Goal: Information Seeking & Learning: Learn about a topic

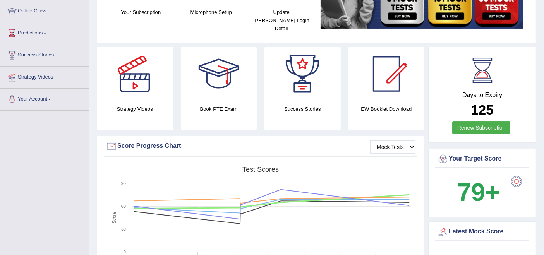
scroll to position [43, 0]
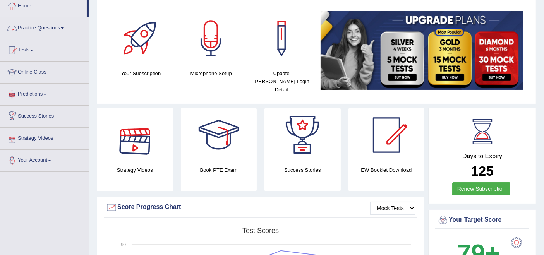
click at [39, 29] on link "Practice Questions" at bounding box center [44, 26] width 88 height 19
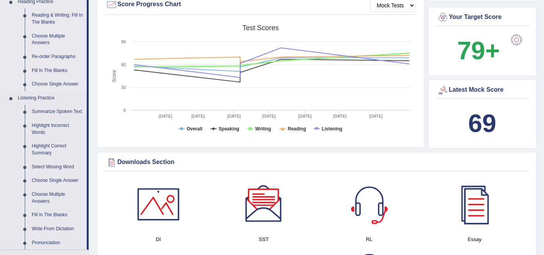
scroll to position [301, 0]
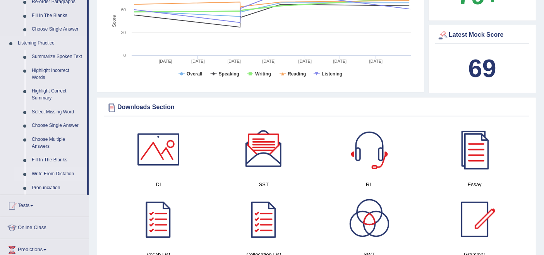
click at [48, 172] on link "Write From Dictation" at bounding box center [57, 174] width 58 height 14
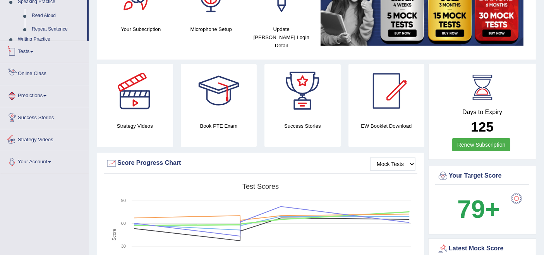
scroll to position [238, 0]
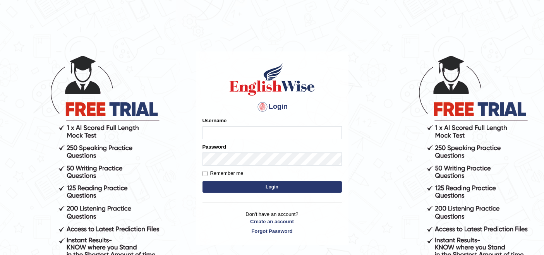
type input "karanvir_parramatta"
click at [265, 184] on button "Login" at bounding box center [271, 187] width 139 height 12
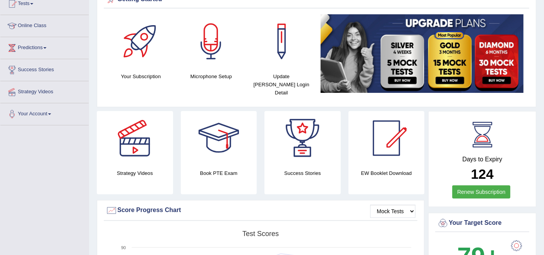
scroll to position [43, 0]
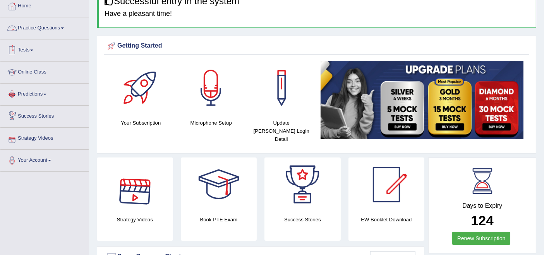
click at [59, 29] on link "Practice Questions" at bounding box center [44, 26] width 88 height 19
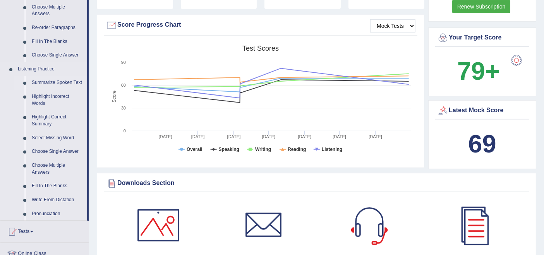
scroll to position [344, 0]
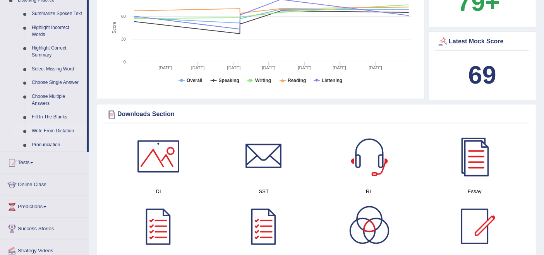
click at [52, 131] on link "Write From Dictation" at bounding box center [57, 131] width 58 height 14
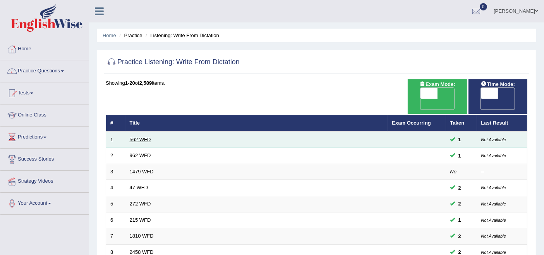
click at [143, 137] on link "562 WFD" at bounding box center [140, 140] width 21 height 6
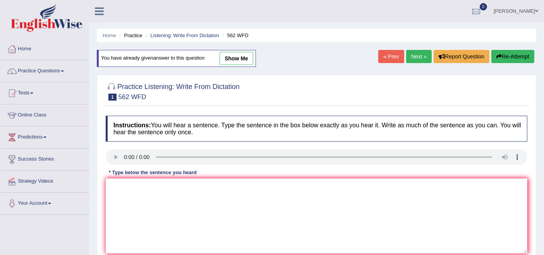
click at [413, 55] on link "Next »" at bounding box center [419, 56] width 26 height 13
click at [388, 56] on link "« Prev" at bounding box center [391, 56] width 26 height 13
click at [109, 38] on link "Home" at bounding box center [110, 36] width 14 height 6
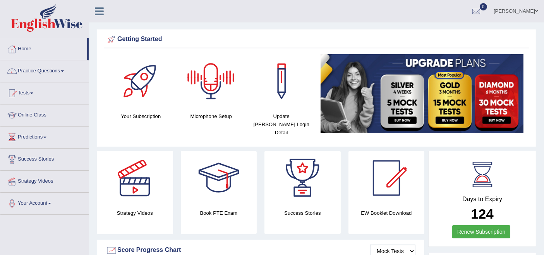
click at [201, 70] on div at bounding box center [211, 81] width 54 height 54
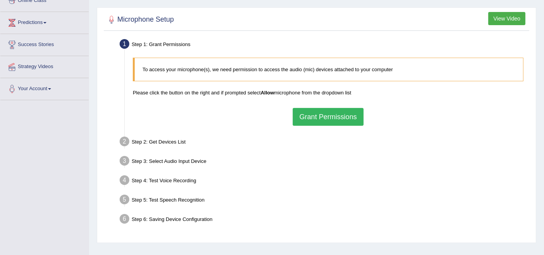
scroll to position [129, 0]
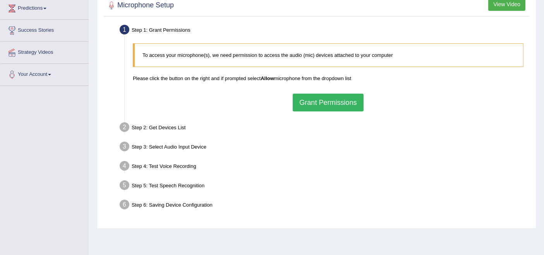
click at [323, 101] on button "Grant Permissions" at bounding box center [328, 103] width 70 height 18
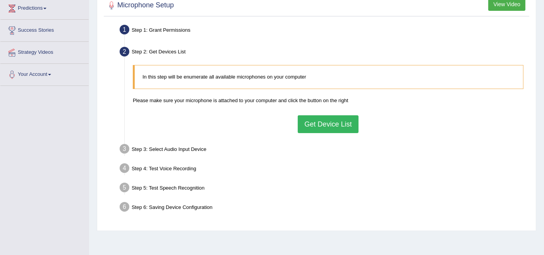
click at [317, 125] on button "Get Device List" at bounding box center [328, 124] width 60 height 18
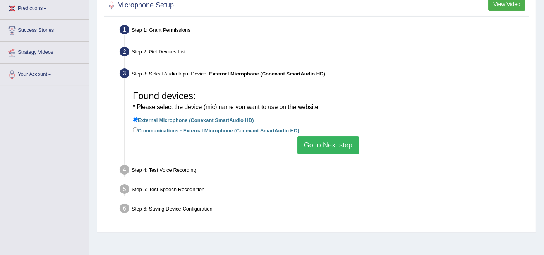
click at [315, 145] on button "Go to Next step" at bounding box center [328, 145] width 62 height 18
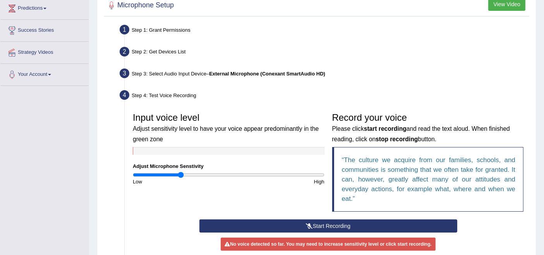
click at [308, 226] on icon at bounding box center [309, 225] width 7 height 5
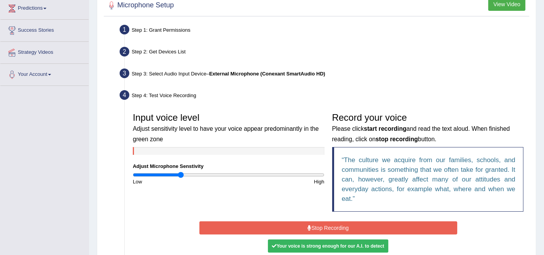
click at [308, 226] on icon at bounding box center [309, 227] width 4 height 5
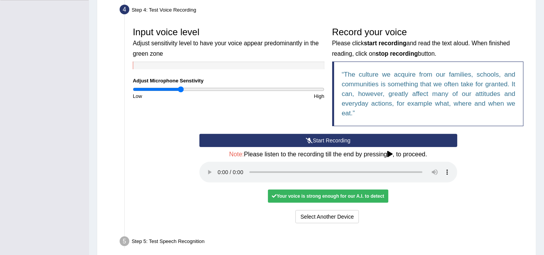
scroll to position [215, 0]
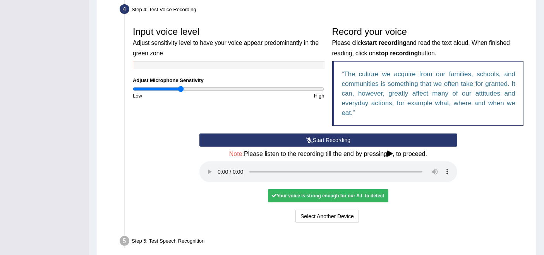
click at [318, 198] on div "Your voice is strong enough for our A.I. to detect" at bounding box center [328, 195] width 120 height 13
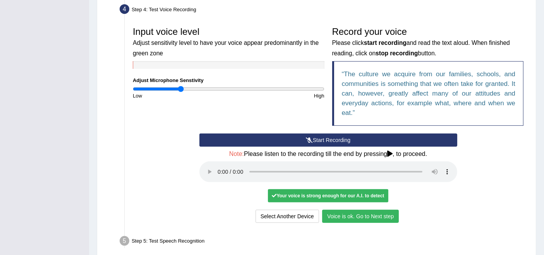
click at [393, 155] on icon at bounding box center [389, 154] width 5 height 6
click at [389, 155] on icon at bounding box center [389, 154] width 5 height 6
click at [361, 217] on button "Voice is ok. Go to Next step" at bounding box center [360, 216] width 77 height 13
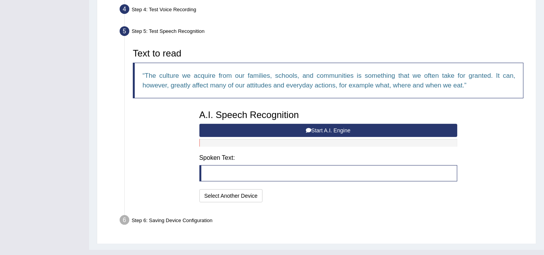
click at [249, 175] on blockquote at bounding box center [328, 173] width 258 height 16
click at [225, 144] on div at bounding box center [328, 143] width 258 height 8
click at [271, 128] on button "Start A.I. Engine" at bounding box center [328, 130] width 258 height 13
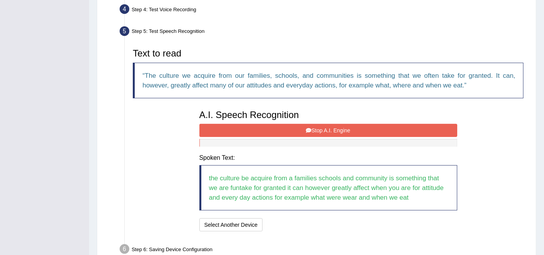
click at [329, 196] on blockquote "the culture be acquire from a families schools and community is something that …" at bounding box center [328, 187] width 258 height 45
click at [330, 197] on blockquote "the culture be acquire from a families schools and community is something that …" at bounding box center [328, 187] width 258 height 45
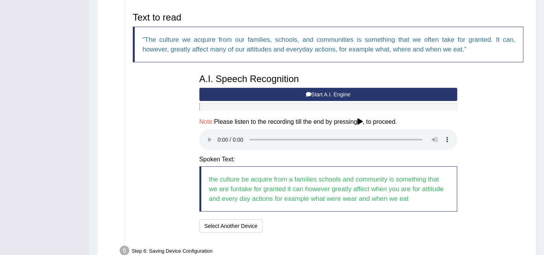
scroll to position [256, 0]
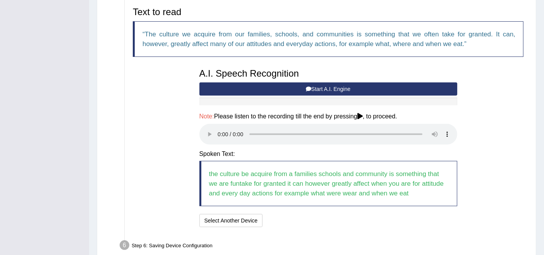
click at [363, 114] on icon at bounding box center [359, 116] width 5 height 6
click at [363, 116] on icon at bounding box center [359, 116] width 5 height 6
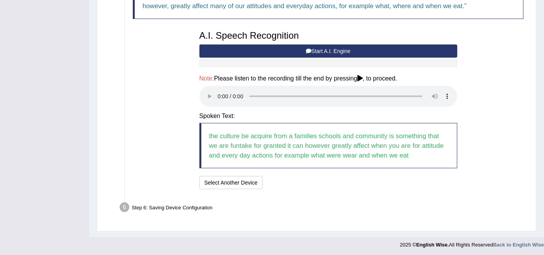
click at [213, 135] on blockquote "the culture be acquire from a families schools and community is something that …" at bounding box center [328, 145] width 258 height 45
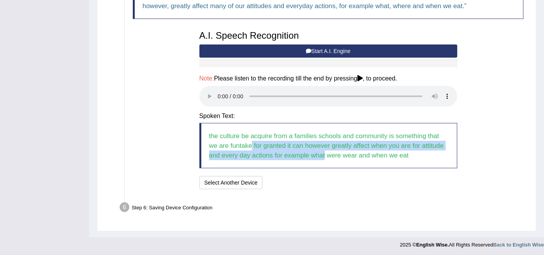
drag, startPoint x: 242, startPoint y: 141, endPoint x: 311, endPoint y: 154, distance: 70.4
click at [311, 154] on blockquote "the culture be acquire from a families schools and community is something that …" at bounding box center [328, 145] width 258 height 45
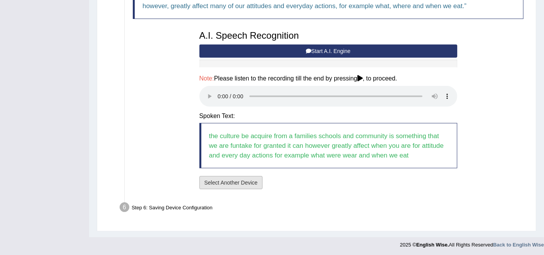
click at [238, 180] on button "Select Another Device" at bounding box center [230, 182] width 63 height 13
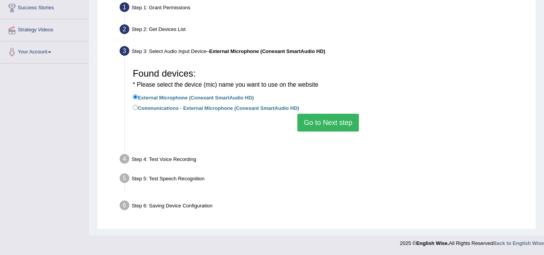
scroll to position [151, 0]
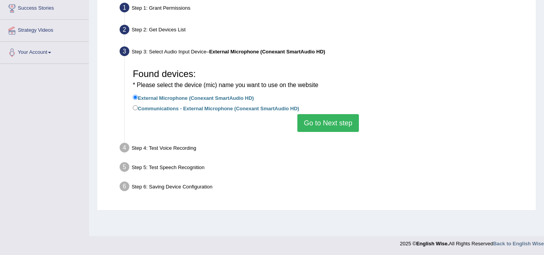
click at [324, 125] on button "Go to Next step" at bounding box center [328, 123] width 62 height 18
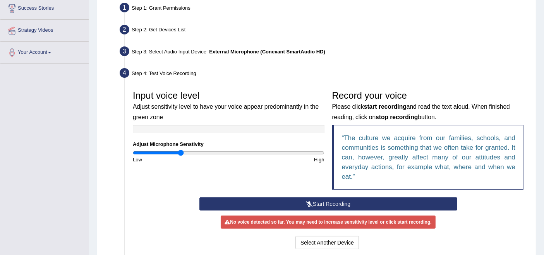
click at [326, 202] on button "Start Recording" at bounding box center [328, 203] width 258 height 13
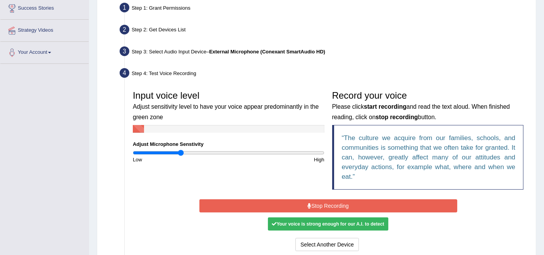
click at [326, 202] on button "Stop Recording" at bounding box center [328, 205] width 258 height 13
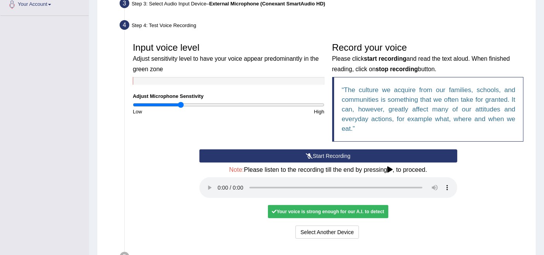
scroll to position [237, 0]
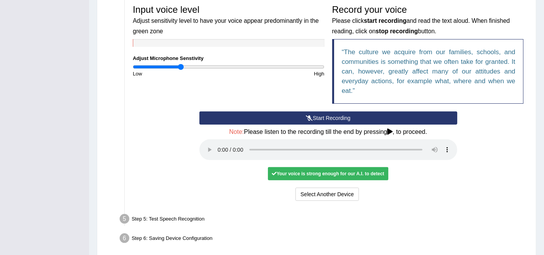
click at [294, 173] on div "Your voice is strong enough for our A.I. to detect" at bounding box center [328, 173] width 120 height 13
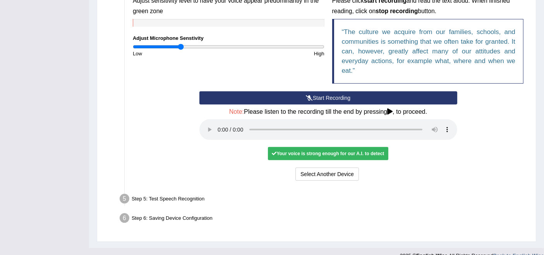
scroll to position [268, 0]
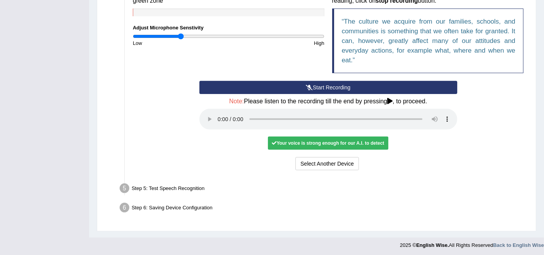
click at [166, 185] on div "Step 5: Test Speech Recognition" at bounding box center [324, 189] width 416 height 17
click at [182, 187] on div "Step 5: Test Speech Recognition" at bounding box center [324, 189] width 416 height 17
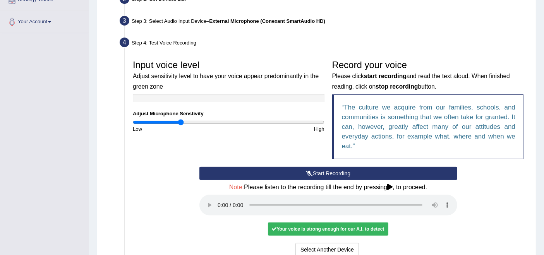
scroll to position [225, 0]
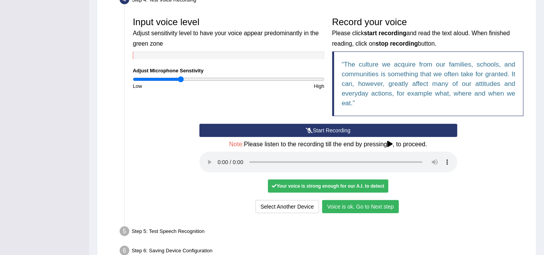
click at [361, 206] on button "Voice is ok. Go to Next step" at bounding box center [360, 206] width 77 height 13
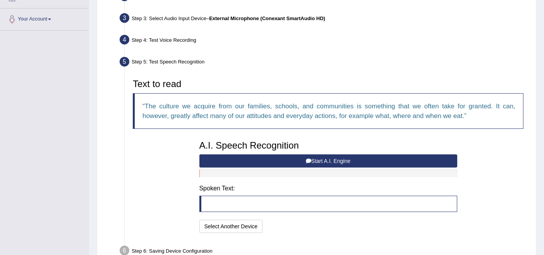
scroll to position [227, 0]
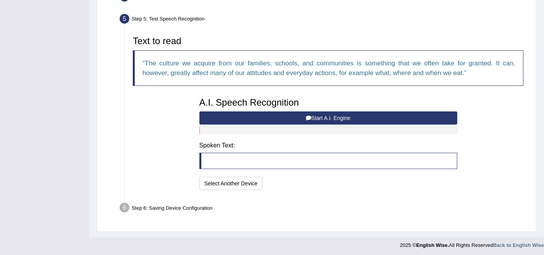
click at [262, 162] on blockquote at bounding box center [328, 161] width 258 height 16
click at [234, 158] on blockquote at bounding box center [328, 161] width 258 height 16
click at [215, 128] on div at bounding box center [328, 131] width 258 height 8
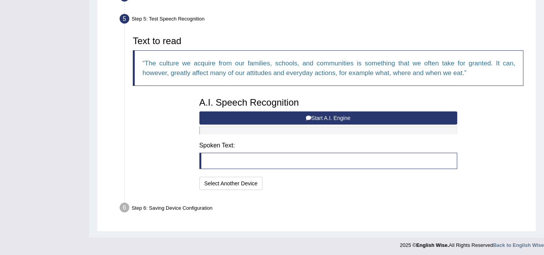
click at [215, 128] on div at bounding box center [328, 131] width 258 height 8
click at [317, 116] on button "Start A.I. Engine" at bounding box center [328, 117] width 258 height 13
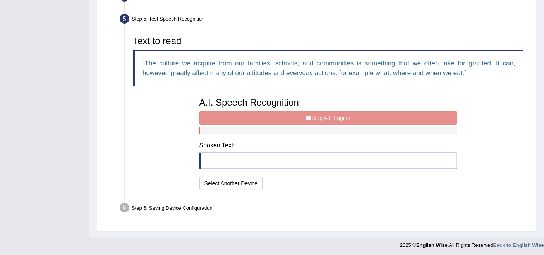
click at [228, 128] on div at bounding box center [328, 131] width 258 height 8
click at [218, 164] on blockquote at bounding box center [328, 161] width 258 height 16
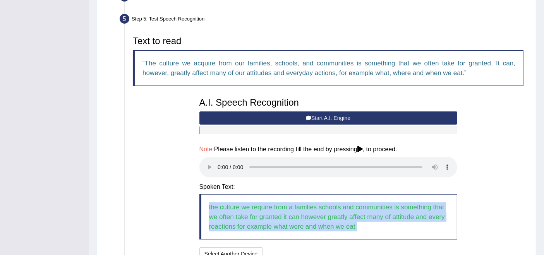
click at [335, 116] on button "Start A.I. Engine" at bounding box center [328, 117] width 258 height 13
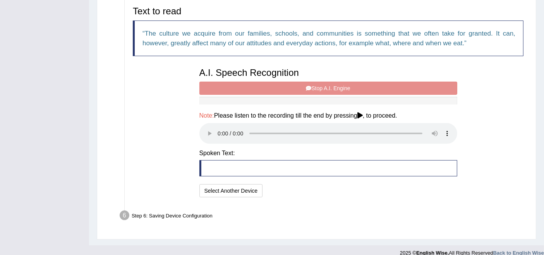
scroll to position [265, 0]
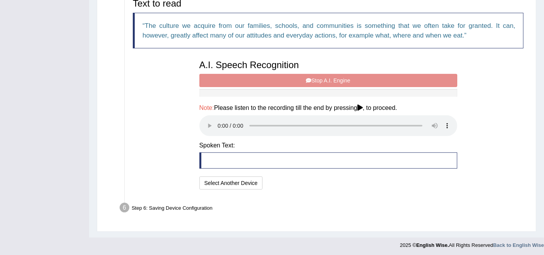
click at [255, 159] on blockquote at bounding box center [328, 161] width 258 height 16
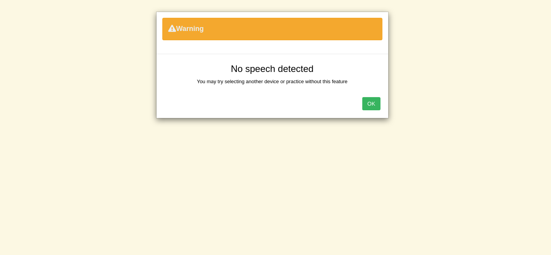
click at [372, 105] on button "OK" at bounding box center [371, 103] width 18 height 13
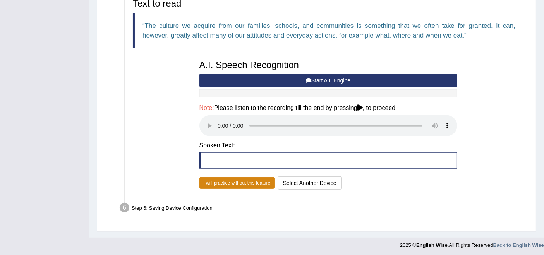
click at [238, 183] on button "I will practice without this feature" at bounding box center [236, 183] width 75 height 12
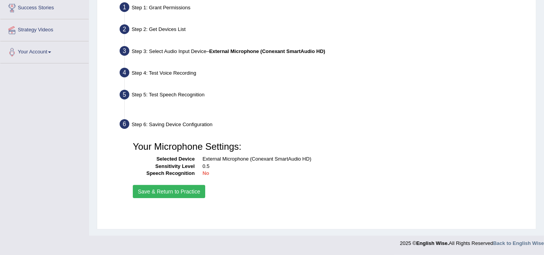
scroll to position [151, 0]
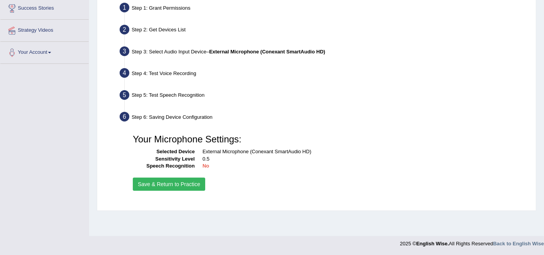
click at [194, 93] on div "Step 5: Test Speech Recognition" at bounding box center [324, 96] width 416 height 17
click at [163, 74] on div "Step 4: Test Voice Recording" at bounding box center [324, 74] width 416 height 17
drag, startPoint x: 162, startPoint y: 91, endPoint x: 160, endPoint y: 103, distance: 11.8
click at [161, 94] on div "Step 5: Test Speech Recognition" at bounding box center [324, 96] width 416 height 17
click at [163, 97] on div "Step 5: Test Speech Recognition" at bounding box center [324, 96] width 416 height 17
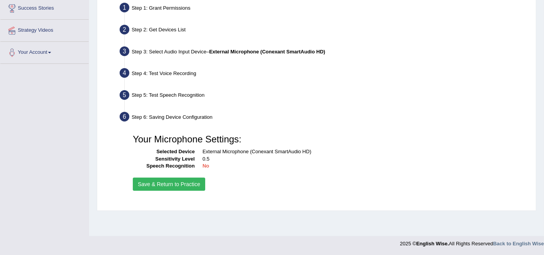
click at [162, 117] on div "Step 6: Saving Device Configuration" at bounding box center [324, 118] width 416 height 17
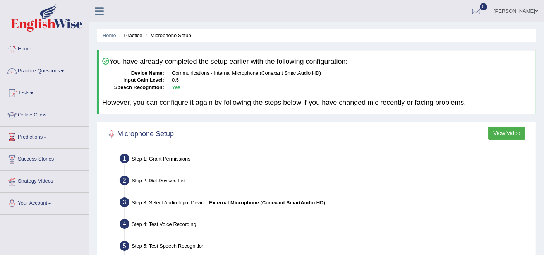
click at [512, 132] on button "View Video" at bounding box center [506, 133] width 37 height 13
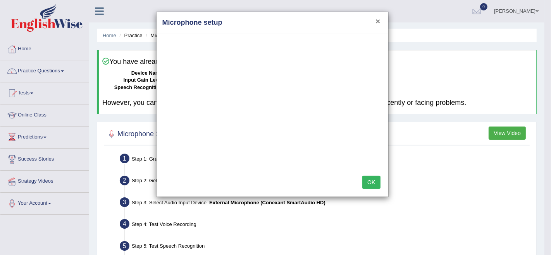
click at [376, 21] on button "×" at bounding box center [377, 21] width 5 height 8
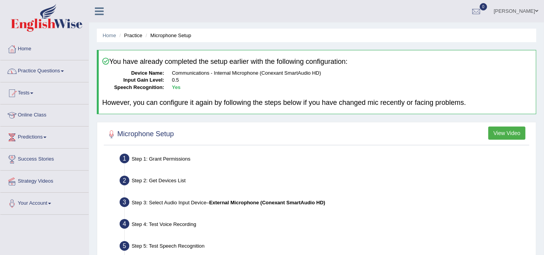
click at [171, 35] on li "Microphone Setup" at bounding box center [168, 35] width 48 height 7
drag, startPoint x: 137, startPoint y: 34, endPoint x: 115, endPoint y: 38, distance: 22.2
click at [135, 34] on li "Practice" at bounding box center [129, 35] width 25 height 7
click at [101, 40] on ul "Home Practice Microphone Setup" at bounding box center [316, 36] width 439 height 14
click at [106, 37] on link "Home" at bounding box center [110, 36] width 14 height 6
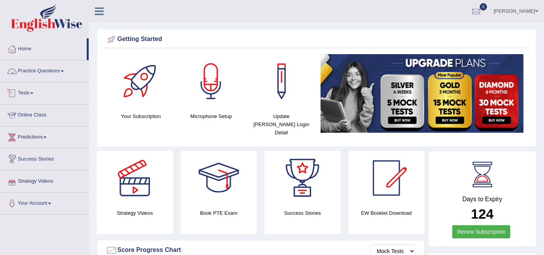
click at [24, 67] on link "Practice Questions" at bounding box center [44, 69] width 88 height 19
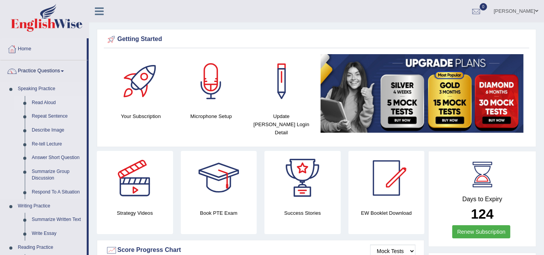
click at [50, 102] on link "Read Aloud" at bounding box center [57, 103] width 58 height 14
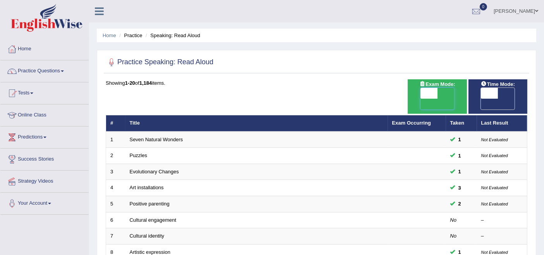
click at [432, 93] on span at bounding box center [428, 93] width 17 height 11
checkbox input "true"
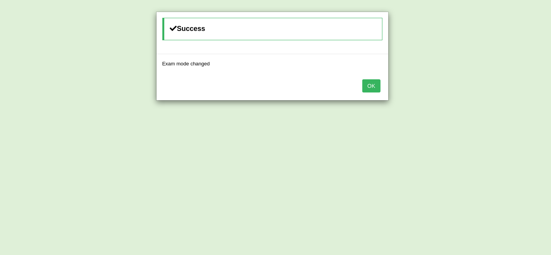
click at [384, 87] on div "OK" at bounding box center [272, 86] width 232 height 27
click at [372, 86] on button "OK" at bounding box center [371, 85] width 18 height 13
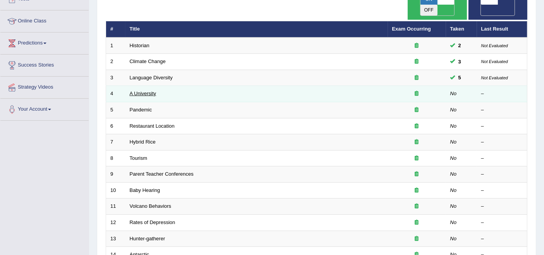
click at [139, 91] on link "A University" at bounding box center [143, 94] width 27 height 6
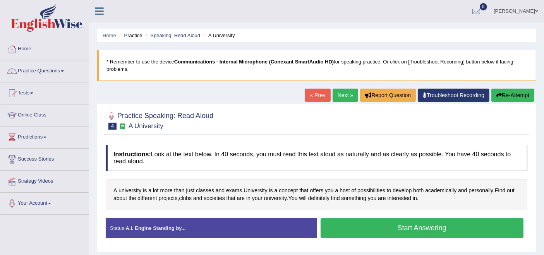
click at [126, 34] on li "Practice" at bounding box center [129, 35] width 25 height 7
click at [18, 70] on link "Practice Questions" at bounding box center [44, 69] width 88 height 19
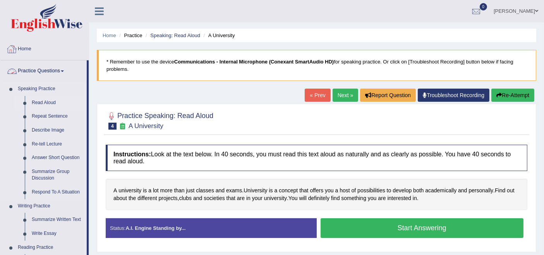
click at [43, 101] on link "Read Aloud" at bounding box center [57, 103] width 58 height 14
click at [49, 100] on link "Read Aloud" at bounding box center [57, 103] width 58 height 14
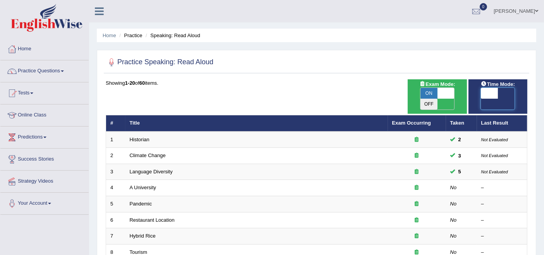
click at [486, 94] on span at bounding box center [489, 93] width 17 height 11
checkbox input "true"
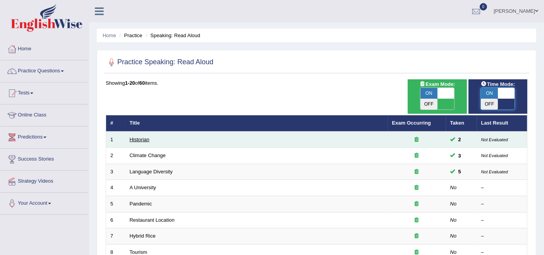
click at [140, 137] on link "Historian" at bounding box center [140, 140] width 20 height 6
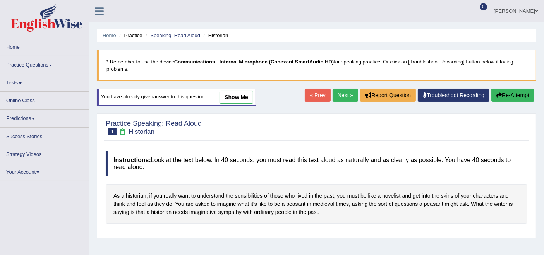
click at [347, 94] on link "Next »" at bounding box center [346, 95] width 26 height 13
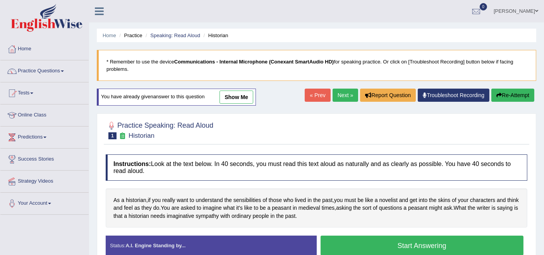
click at [334, 94] on link "Next »" at bounding box center [346, 95] width 26 height 13
